Goal: Task Accomplishment & Management: Use online tool/utility

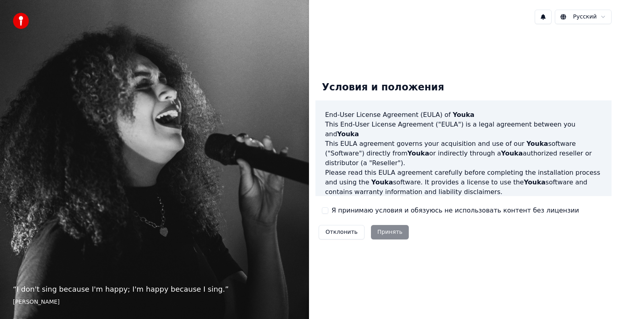
click at [322, 208] on button "Я принимаю условия и обязуюсь не использовать контент без лицензии" at bounding box center [325, 211] width 6 height 6
click at [387, 233] on button "Принять" at bounding box center [390, 232] width 38 height 14
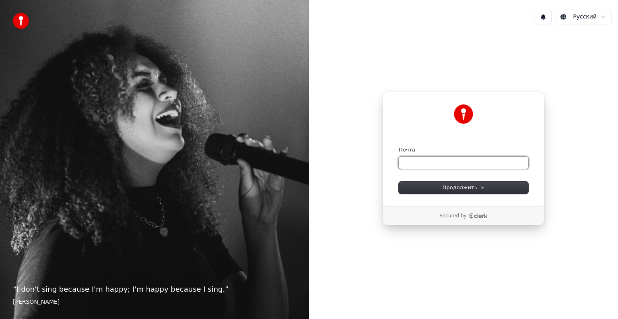
click at [443, 164] on input "Почта" at bounding box center [464, 163] width 130 height 12
type input "*"
click at [465, 192] on button "Продолжить" at bounding box center [464, 188] width 130 height 12
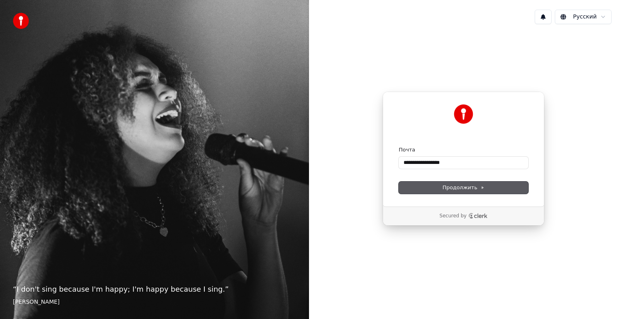
type input "**********"
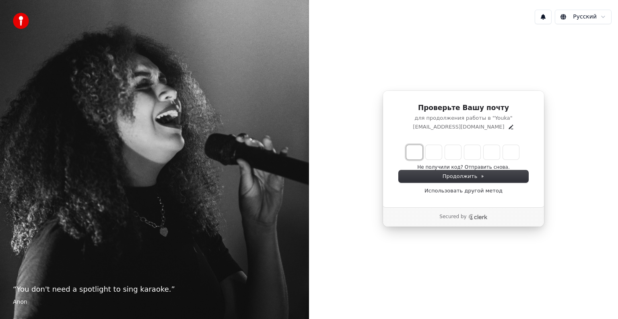
type input "*"
type input "**"
type input "*"
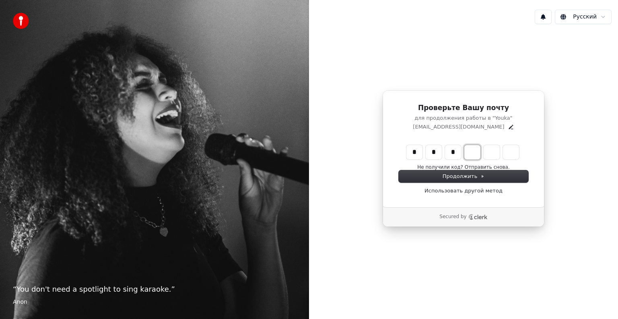
type input "***"
type input "*"
type input "****"
type input "*"
type input "*****"
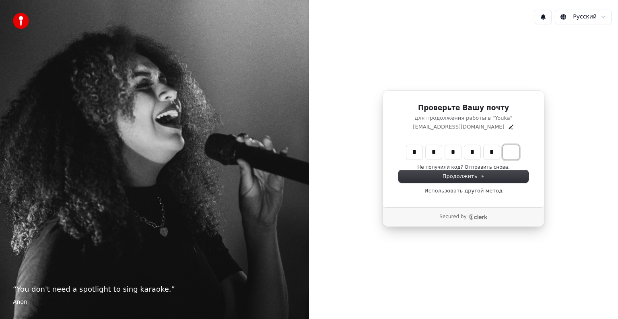
type input "*"
type input "******"
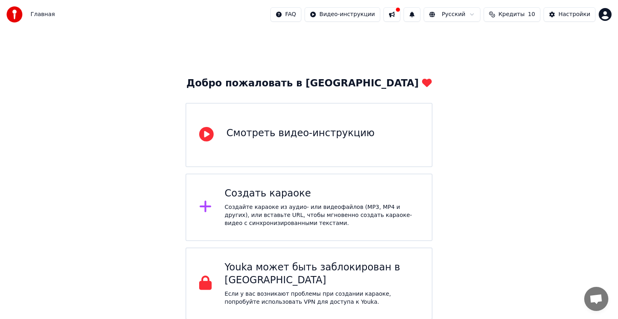
click at [358, 210] on div "Создайте караоке из аудио- или видеофайлов (MP3, MP4 и других), или вставьте UR…" at bounding box center [322, 216] width 194 height 24
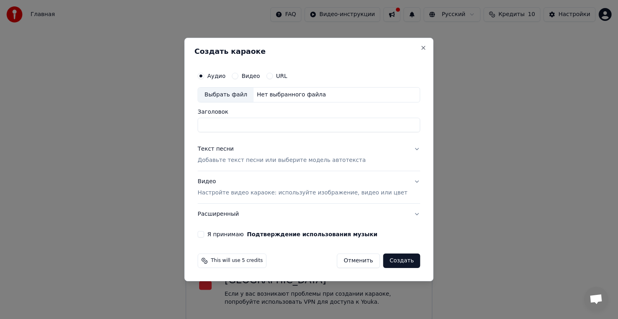
click at [238, 75] on button "Видео" at bounding box center [235, 76] width 6 height 6
click at [242, 98] on div "Выбрать файл" at bounding box center [226, 95] width 56 height 14
type input "*"
click at [404, 149] on button "Текст песни Добавьте текст песни или выберите модель автотекста" at bounding box center [309, 155] width 223 height 32
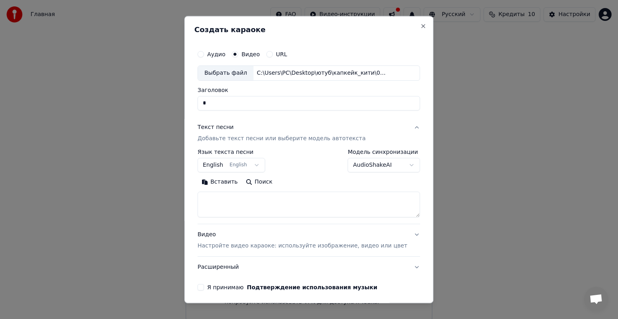
click at [260, 201] on textarea at bounding box center [309, 205] width 223 height 26
click at [227, 199] on textarea at bounding box center [309, 205] width 223 height 26
paste textarea "**********"
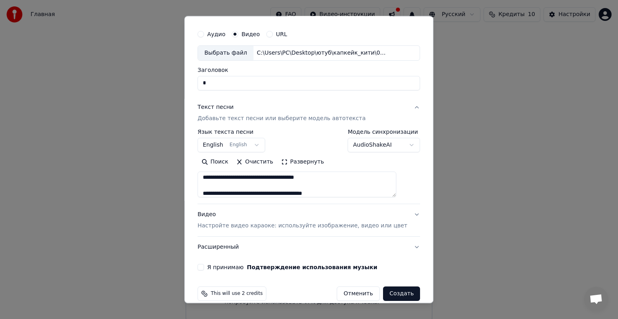
scroll to position [31, 0]
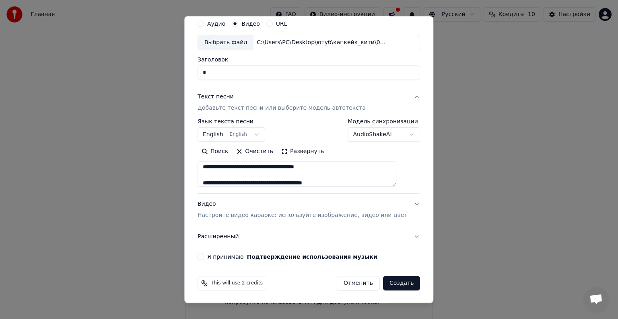
type textarea "**********"
click at [209, 252] on div "**********" at bounding box center [308, 137] width 229 height 251
click at [204, 257] on button "Я принимаю Подтверждение использования музыки" at bounding box center [201, 257] width 6 height 6
click at [383, 283] on button "Создать" at bounding box center [401, 283] width 37 height 14
click at [386, 285] on button "Создать" at bounding box center [401, 283] width 37 height 14
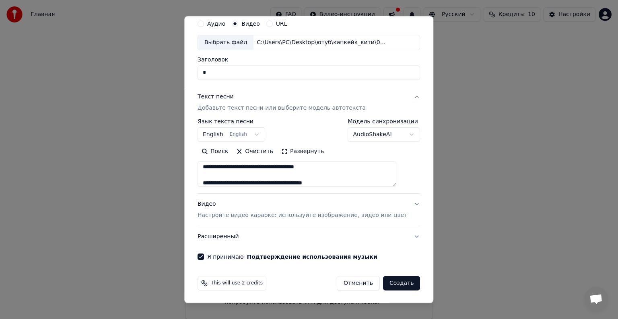
click at [385, 282] on button "Создать" at bounding box center [401, 283] width 37 height 14
click at [230, 75] on input "*" at bounding box center [309, 73] width 223 height 14
click at [383, 282] on button "Создать" at bounding box center [401, 283] width 37 height 14
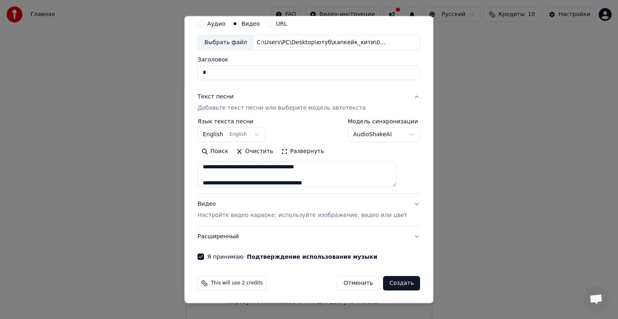
click at [383, 282] on button "Создать" at bounding box center [401, 283] width 37 height 14
click at [303, 219] on p "Настройте видео караоке: используйте изображение, видео или цвет" at bounding box center [303, 216] width 210 height 8
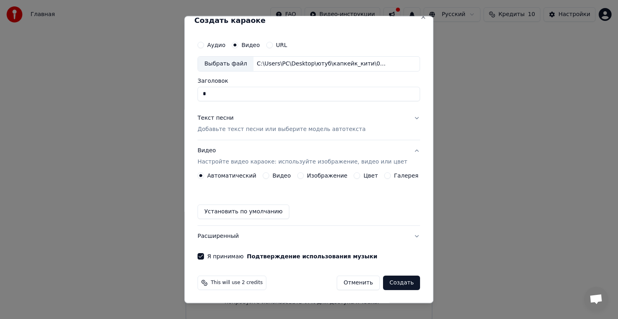
scroll to position [9, 0]
click at [383, 280] on button "Создать" at bounding box center [401, 283] width 37 height 14
click at [385, 281] on button "Создать" at bounding box center [401, 283] width 37 height 14
click at [392, 282] on button "Создать" at bounding box center [401, 283] width 37 height 14
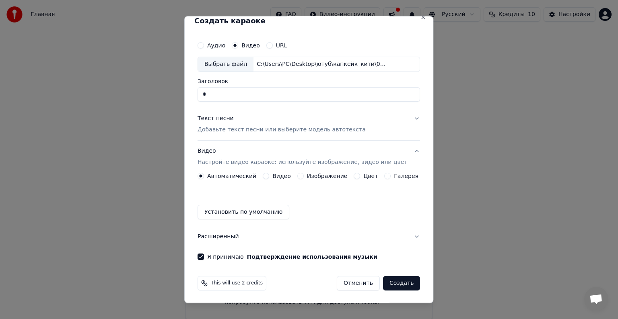
drag, startPoint x: 392, startPoint y: 282, endPoint x: 395, endPoint y: 278, distance: 4.8
click at [395, 278] on button "Создать" at bounding box center [401, 283] width 37 height 14
click at [391, 280] on button "Создать" at bounding box center [401, 283] width 37 height 14
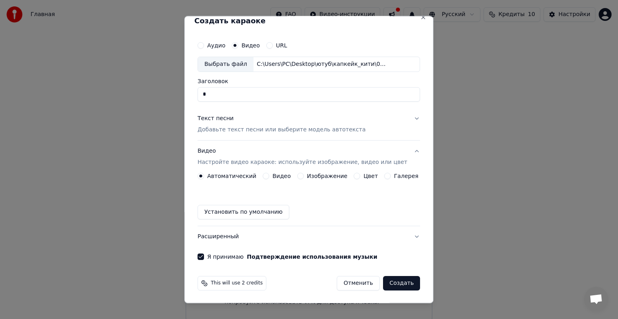
click at [391, 280] on button "Создать" at bounding box center [401, 283] width 37 height 14
click at [391, 281] on button "Создать" at bounding box center [401, 283] width 37 height 14
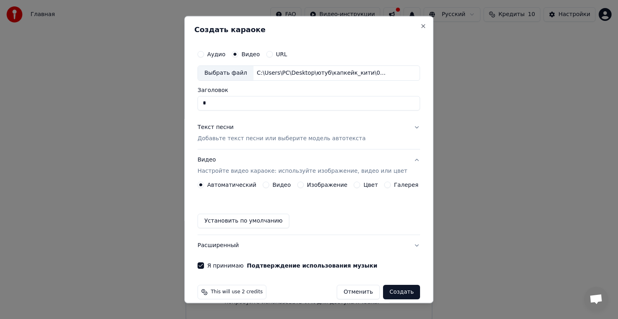
drag, startPoint x: 235, startPoint y: 108, endPoint x: 200, endPoint y: 114, distance: 35.1
click at [200, 114] on div "Аудио Видео URL Выбрать файл C:\Users\PC\Desktop\ютуб\капкейк_кити\0.mp4 Заголо…" at bounding box center [308, 157] width 229 height 229
type input "*"
click at [270, 137] on p "Добавьте текст песни или выберите модель автотекста" at bounding box center [282, 139] width 168 height 8
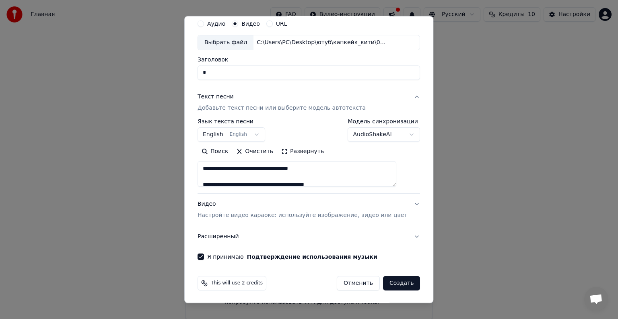
scroll to position [37, 0]
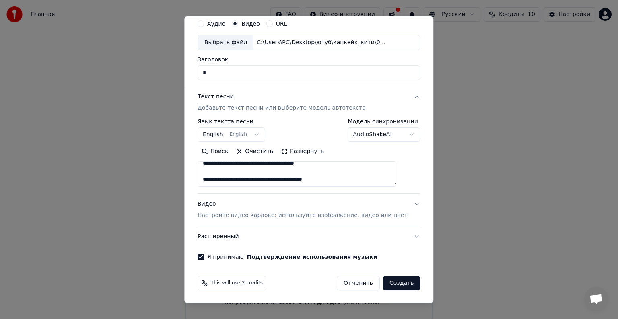
click at [383, 286] on button "Создать" at bounding box center [401, 283] width 37 height 14
click at [383, 282] on button "Создать" at bounding box center [401, 283] width 37 height 14
click at [387, 283] on button "Создать" at bounding box center [401, 283] width 37 height 14
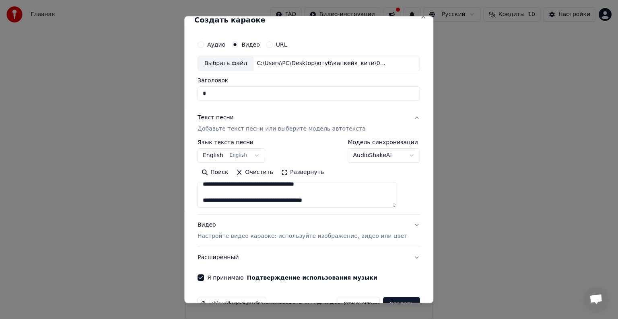
scroll to position [0, 0]
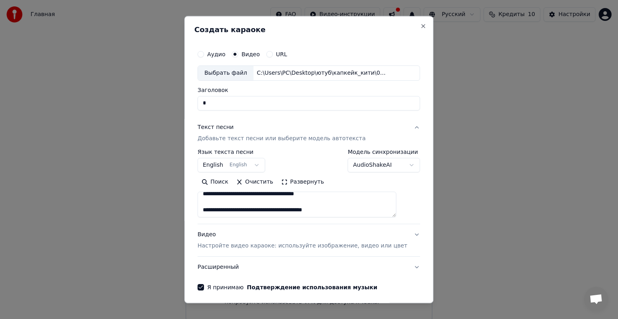
click at [284, 76] on div "C:\Users\PC\Desktop\ютуб\капкейк_кити\0.mp4" at bounding box center [322, 73] width 137 height 8
click at [420, 24] on button "Close" at bounding box center [423, 26] width 6 height 6
select select
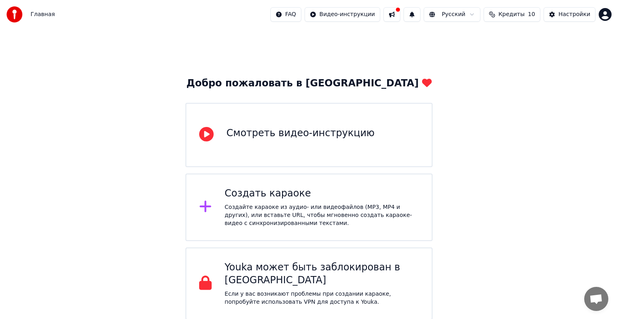
click at [295, 196] on div "Создать караоке" at bounding box center [322, 194] width 194 height 13
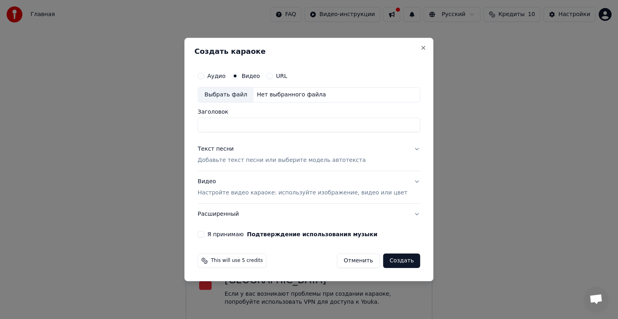
click at [238, 97] on div "Выбрать файл" at bounding box center [226, 95] width 56 height 14
click at [224, 122] on input "*" at bounding box center [309, 125] width 223 height 14
drag, startPoint x: 220, startPoint y: 122, endPoint x: 211, endPoint y: 122, distance: 8.9
click at [211, 122] on input "*" at bounding box center [309, 125] width 223 height 14
type input "*****"
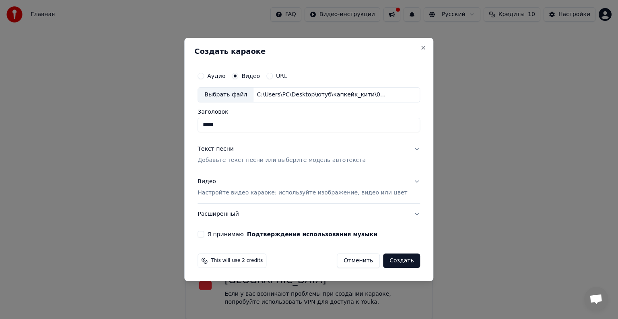
click at [326, 163] on p "Добавьте текст песни или выберите модель автотекста" at bounding box center [282, 161] width 168 height 8
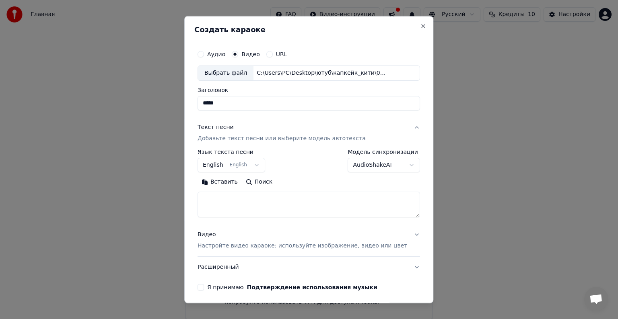
click at [245, 204] on textarea at bounding box center [309, 205] width 223 height 26
paste textarea "**********"
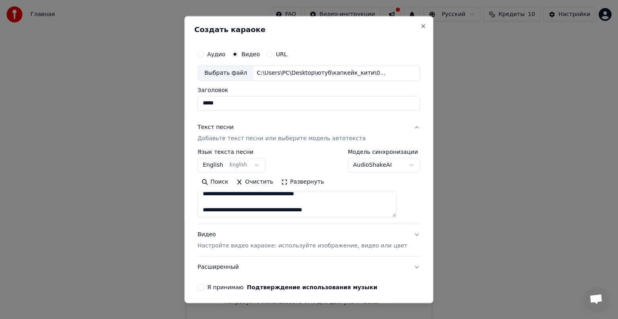
scroll to position [31, 0]
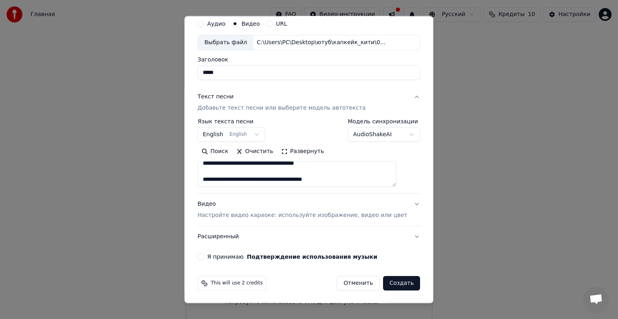
type textarea "**********"
click at [317, 217] on p "Настройте видео караоке: используйте изображение, видео или цвет" at bounding box center [303, 216] width 210 height 8
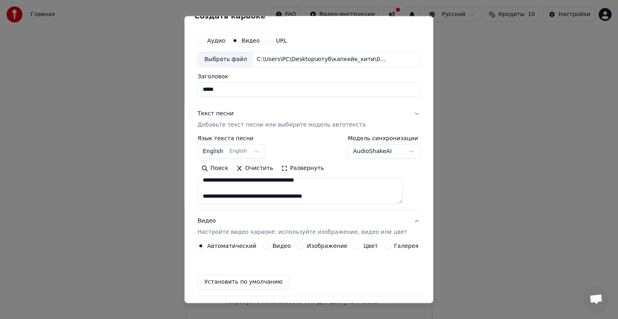
scroll to position [9, 0]
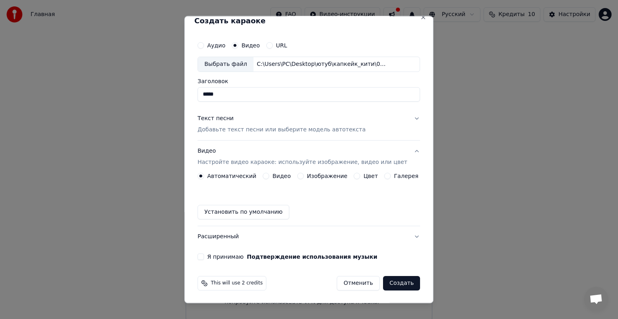
click at [263, 176] on div "Видео" at bounding box center [277, 176] width 28 height 6
click at [267, 177] on button "Видео" at bounding box center [266, 176] width 6 height 6
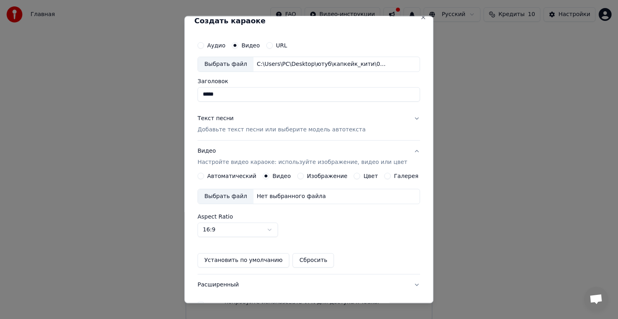
click at [243, 196] on div "Выбрать файл" at bounding box center [226, 197] width 56 height 14
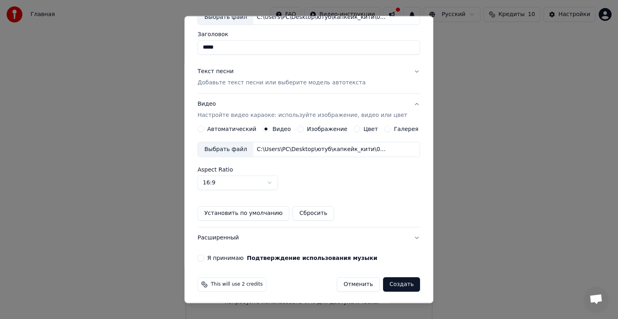
scroll to position [57, 0]
click at [209, 261] on div "Аудио Видео URL Выбрать файл C:\Users\PC\Desktop\ютуб\капкейк_кити\0.mp4 Заголо…" at bounding box center [308, 125] width 229 height 278
click at [204, 259] on button "Я принимаю Подтверждение использования музыки" at bounding box center [201, 257] width 6 height 6
click at [391, 283] on button "Создать" at bounding box center [401, 284] width 37 height 14
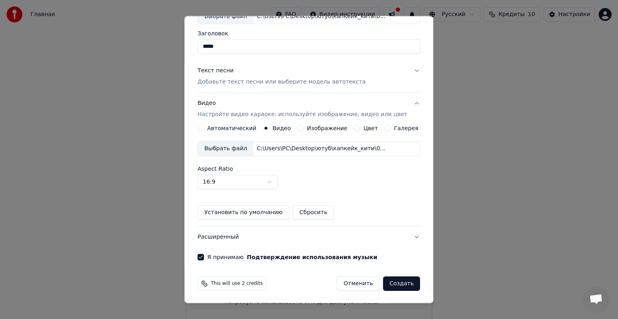
click at [391, 283] on button "Создать" at bounding box center [401, 284] width 37 height 14
click at [391, 282] on button "Создать" at bounding box center [401, 284] width 37 height 14
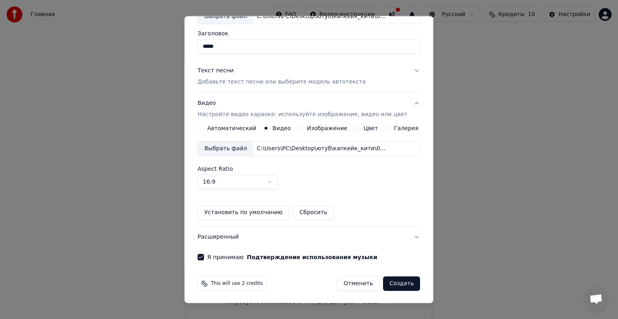
click at [392, 285] on button "Создать" at bounding box center [401, 284] width 37 height 14
click at [392, 283] on button "Создать" at bounding box center [401, 284] width 37 height 14
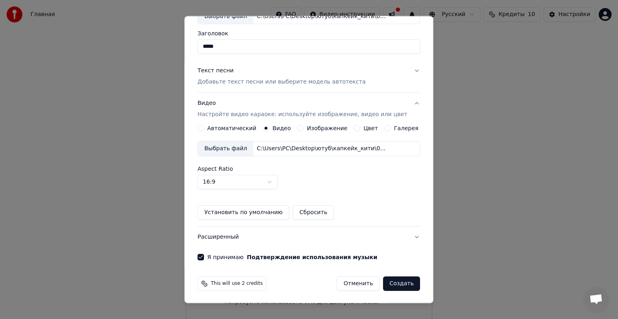
click at [204, 258] on button "Я принимаю Подтверждение использования музыки" at bounding box center [201, 257] width 6 height 6
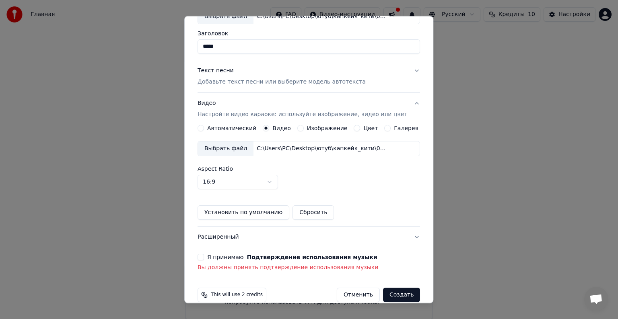
click at [204, 258] on button "Я принимаю Подтверждение использования музыки" at bounding box center [201, 257] width 6 height 6
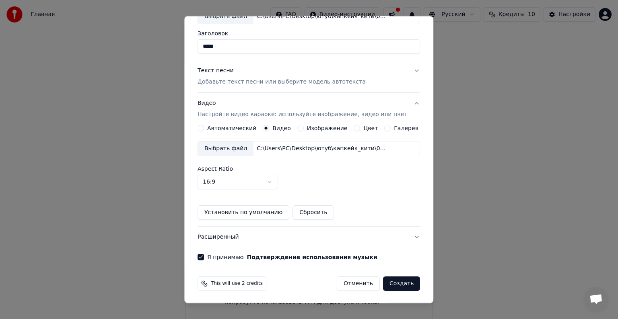
click at [400, 282] on button "Создать" at bounding box center [401, 284] width 37 height 14
click at [372, 282] on div "Отменить Создать" at bounding box center [378, 284] width 83 height 14
click at [383, 282] on button "Создать" at bounding box center [401, 284] width 37 height 14
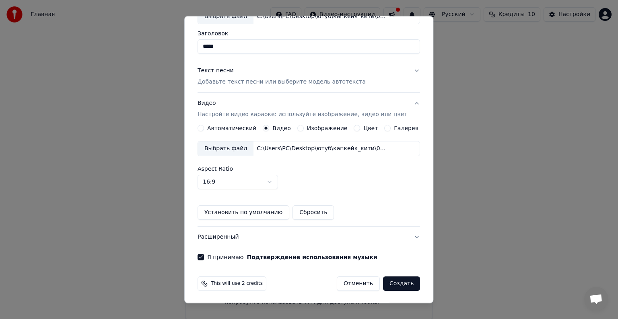
click at [204, 257] on button "Я принимаю Подтверждение использования музыки" at bounding box center [201, 257] width 6 height 6
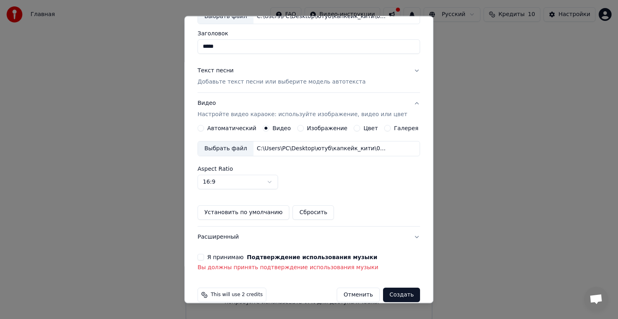
click at [204, 257] on button "Я принимаю Подтверждение использования музыки" at bounding box center [201, 257] width 6 height 6
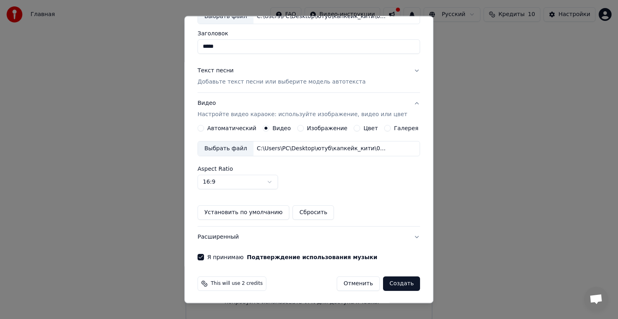
click at [385, 285] on button "Создать" at bounding box center [401, 284] width 37 height 14
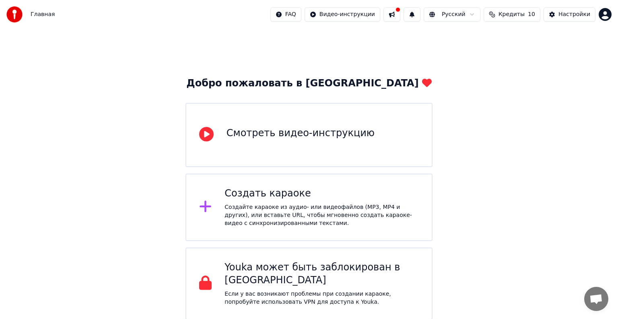
click at [400, 19] on button at bounding box center [391, 14] width 17 height 14
click at [400, 14] on button at bounding box center [391, 14] width 17 height 14
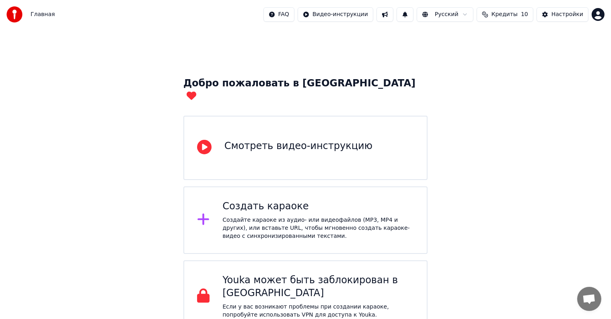
click at [394, 12] on button at bounding box center [385, 14] width 17 height 14
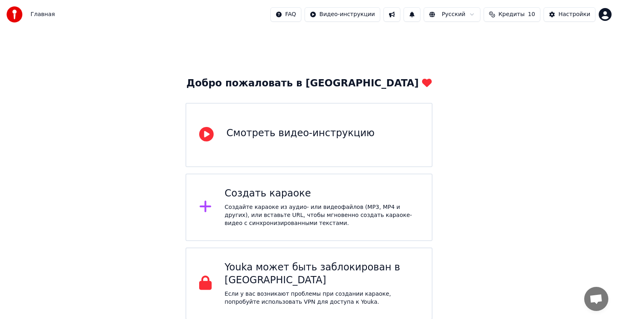
click at [400, 15] on button at bounding box center [391, 14] width 17 height 14
click at [400, 13] on button at bounding box center [391, 14] width 17 height 14
click at [568, 17] on div "Настройки" at bounding box center [575, 14] width 32 height 8
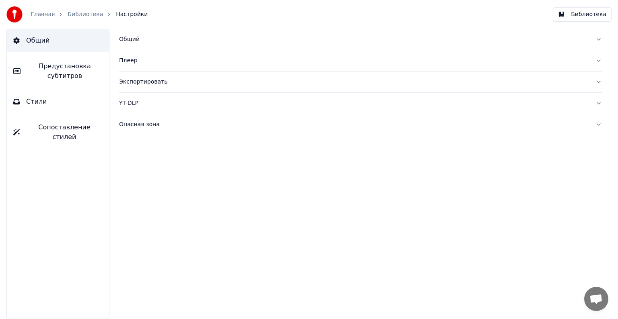
click at [45, 14] on link "Главная" at bounding box center [43, 14] width 24 height 8
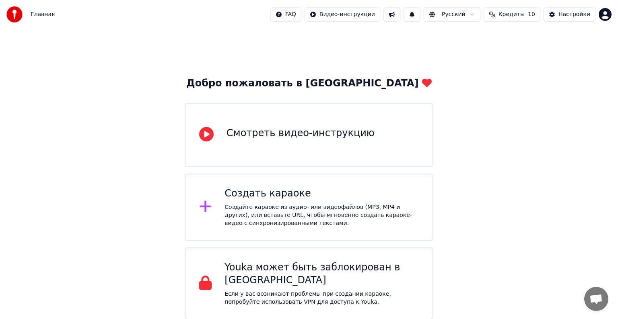
click at [288, 143] on div "Смотреть видео-инструкцию" at bounding box center [309, 135] width 247 height 64
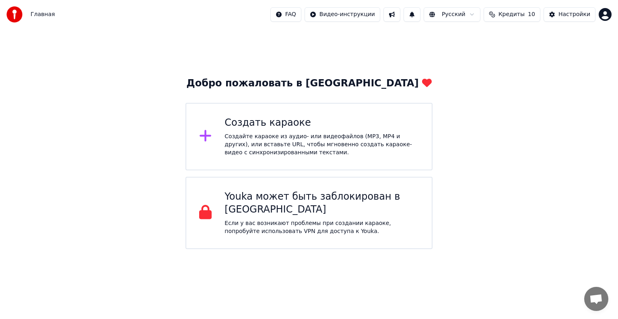
click at [292, 136] on div "Создайте караоке из аудио- или видеофайлов (MP3, MP4 и других), или вставьте UR…" at bounding box center [322, 145] width 194 height 24
click at [332, 133] on div "Создайте караоке из аудио- или видеофайлов (MP3, MP4 и других), или вставьте UR…" at bounding box center [322, 145] width 194 height 24
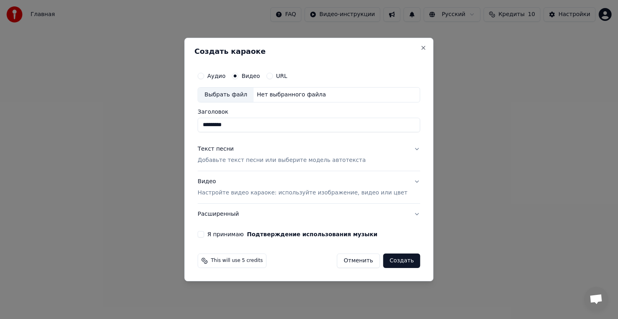
type input "*********"
click at [219, 76] on label "Аудио" at bounding box center [216, 76] width 18 height 6
click at [204, 76] on button "Аудио" at bounding box center [201, 76] width 6 height 6
click at [245, 120] on input "Заголовок" at bounding box center [309, 125] width 223 height 14
click at [268, 152] on div "Текст песни Добавьте текст песни или выберите модель автотекста" at bounding box center [282, 154] width 168 height 19
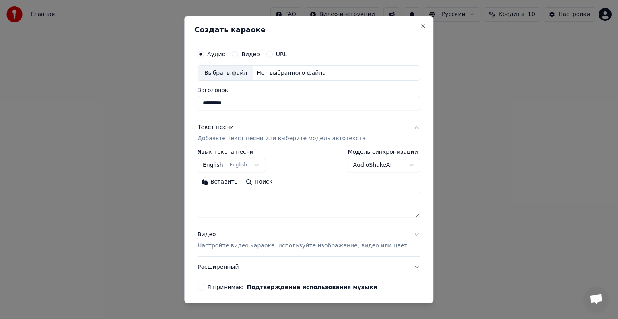
click at [235, 76] on div "Выбрать файл" at bounding box center [226, 73] width 56 height 14
type input "**********"
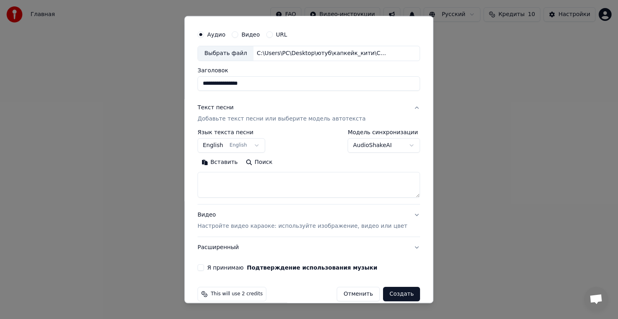
scroll to position [31, 0]
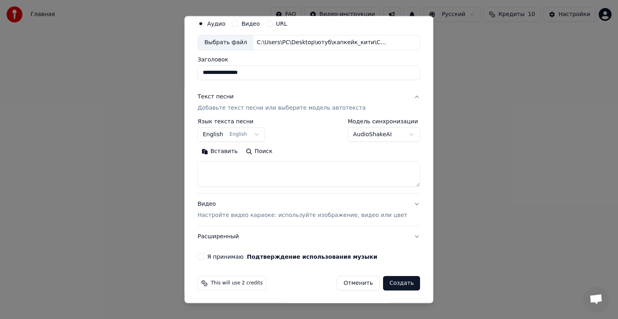
click at [390, 286] on button "Создать" at bounding box center [401, 283] width 37 height 14
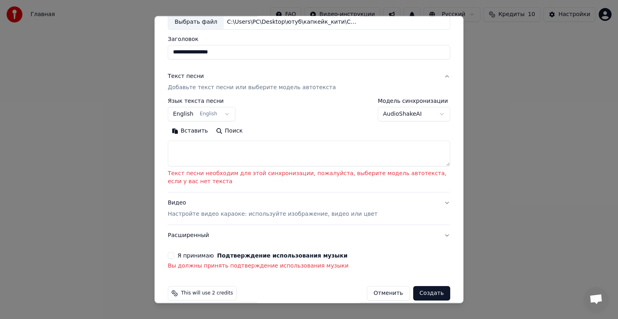
scroll to position [61, 0]
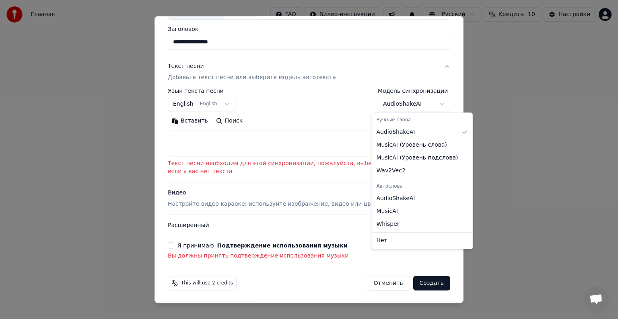
click at [418, 105] on body "**********" at bounding box center [309, 124] width 618 height 249
click at [228, 136] on body "**********" at bounding box center [309, 124] width 618 height 249
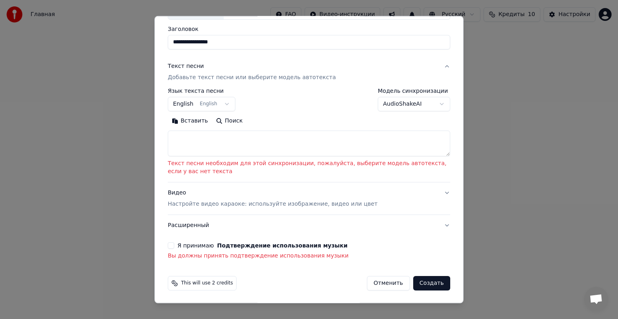
click at [227, 141] on textarea at bounding box center [309, 144] width 282 height 26
click at [170, 243] on button "Я принимаю Подтверждение использования музыки" at bounding box center [171, 246] width 6 height 6
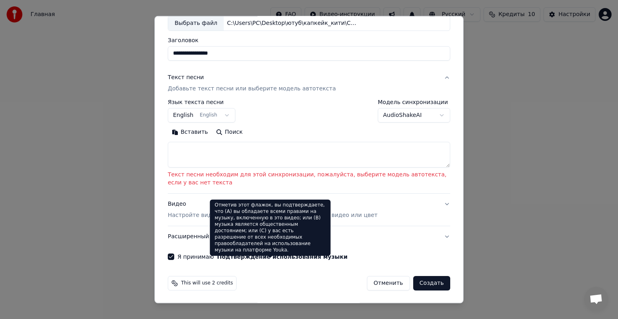
click at [381, 155] on textarea at bounding box center [309, 155] width 282 height 26
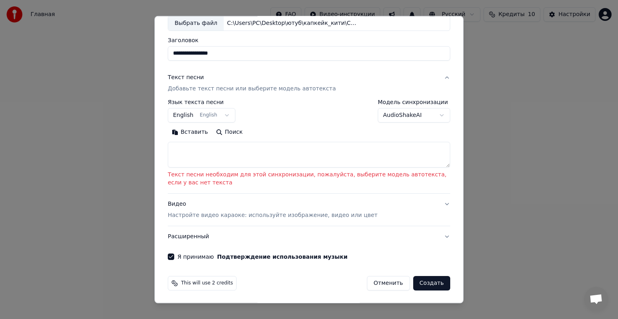
paste textarea "**********"
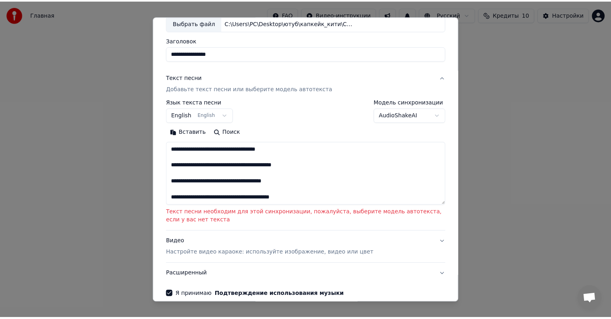
scroll to position [31, 0]
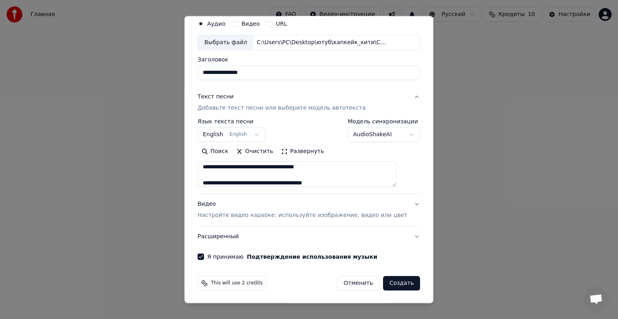
type textarea "**********"
click at [388, 288] on button "Создать" at bounding box center [401, 283] width 37 height 14
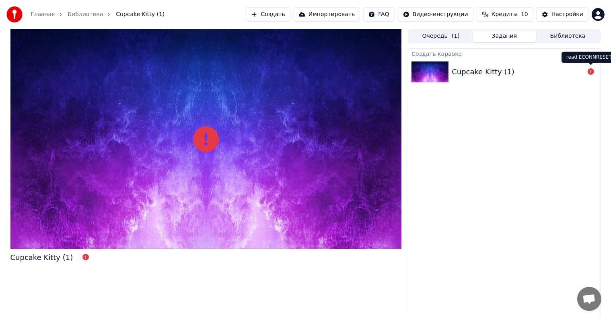
click at [592, 73] on icon at bounding box center [591, 71] width 6 height 6
click at [591, 71] on icon at bounding box center [591, 71] width 6 height 6
click at [189, 200] on div at bounding box center [206, 139] width 392 height 220
click at [468, 78] on div "Cupcake Kitty (1)" at bounding box center [504, 71] width 192 height 27
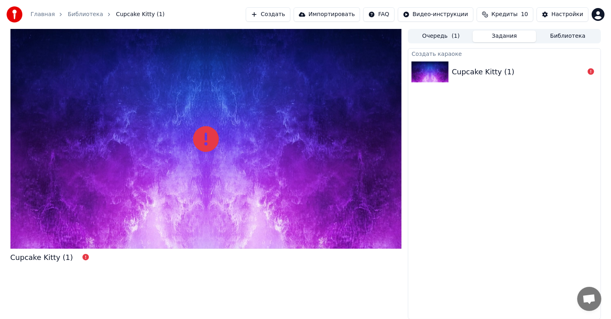
click at [558, 78] on div "Cupcake Kitty (1)" at bounding box center [504, 71] width 192 height 27
click at [591, 70] on icon at bounding box center [591, 71] width 6 height 6
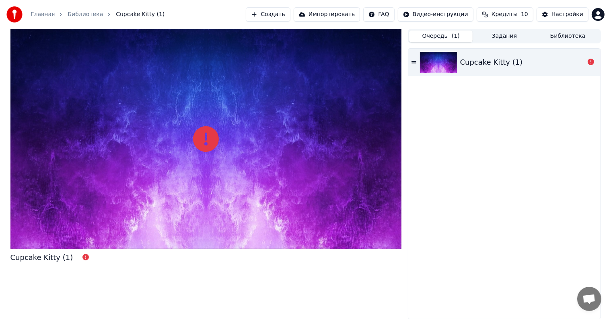
click at [429, 31] on button "Очередь ( 1 )" at bounding box center [441, 37] width 64 height 12
click at [415, 62] on icon at bounding box center [414, 62] width 5 height 2
click at [452, 37] on span "( 1 )" at bounding box center [456, 36] width 8 height 8
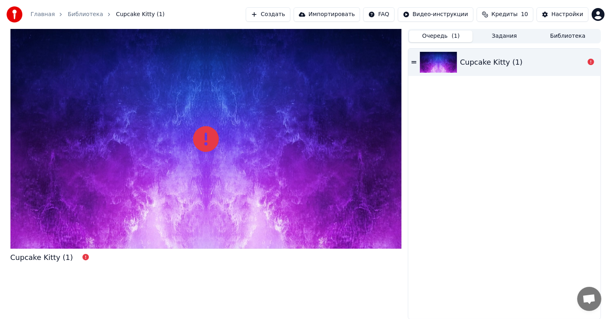
click at [520, 35] on button "Задания" at bounding box center [505, 37] width 64 height 12
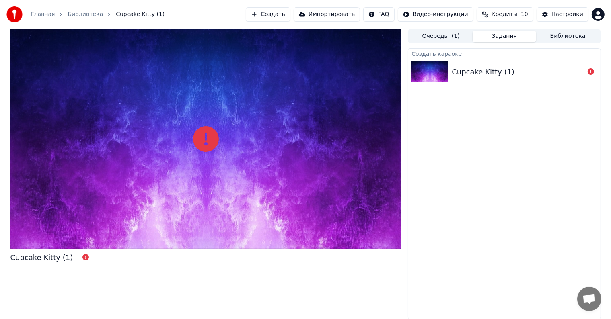
click at [532, 68] on div "Cupcake Kitty (1)" at bounding box center [518, 71] width 132 height 11
click at [206, 60] on div at bounding box center [206, 139] width 392 height 220
